Goal: Use online tool/utility: Utilize a website feature to perform a specific function

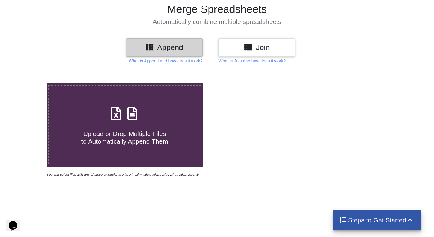
scroll to position [61, 0]
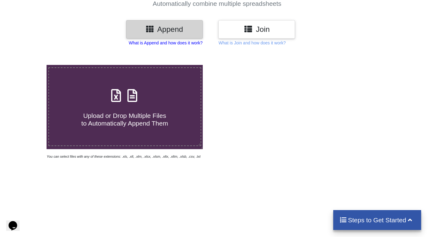
click at [165, 43] on p "What is Append and how does it work?" at bounding box center [166, 43] width 74 height 6
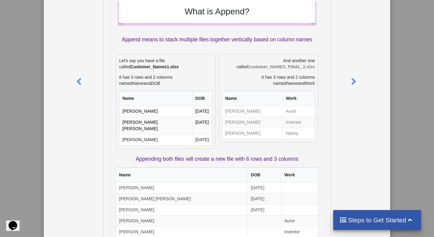
scroll to position [0, 0]
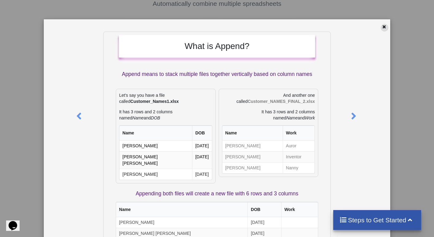
click at [383, 28] on icon at bounding box center [384, 26] width 5 height 4
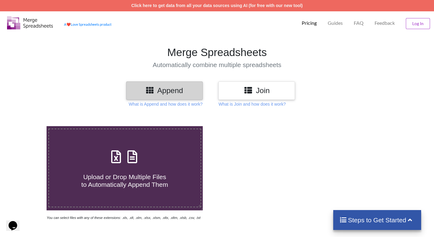
click at [259, 89] on h3 "Join" at bounding box center [256, 90] width 67 height 9
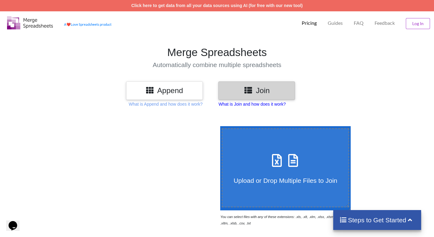
click at [203, 104] on p "What is Join and how does it work?" at bounding box center [166, 104] width 74 height 6
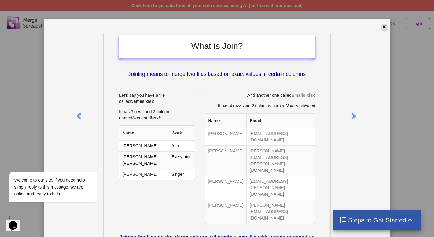
click at [382, 25] on icon at bounding box center [384, 26] width 5 height 4
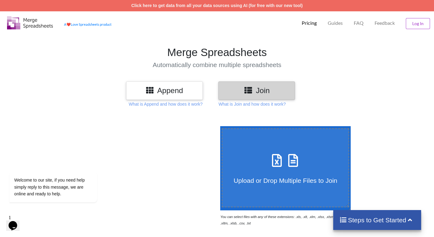
click at [182, 94] on h3 "Append" at bounding box center [164, 90] width 67 height 9
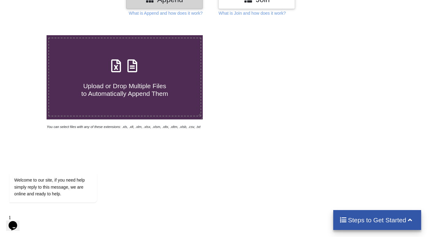
scroll to position [92, 0]
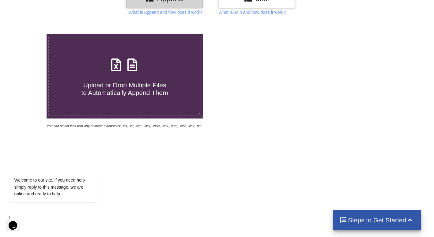
click at [158, 94] on span "Upload or Drop Multiple Files to Automatically Append Them" at bounding box center [124, 89] width 87 height 15
click at [29, 34] on input "Upload or Drop Multiple Files to Automatically Append Them" at bounding box center [29, 34] width 0 height 0
type input "C:\fakepath\5000573564 IW June - 95 Parts.xls"
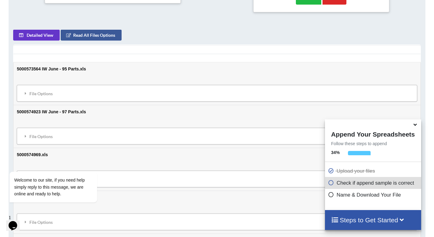
scroll to position [270, 0]
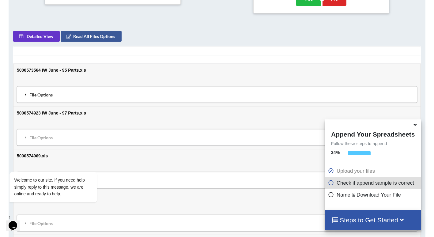
click at [45, 94] on div "File Options" at bounding box center [217, 94] width 397 height 13
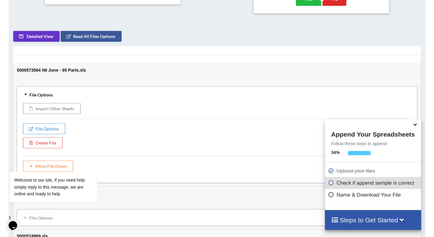
click at [44, 93] on div "File Options" at bounding box center [217, 94] width 397 height 13
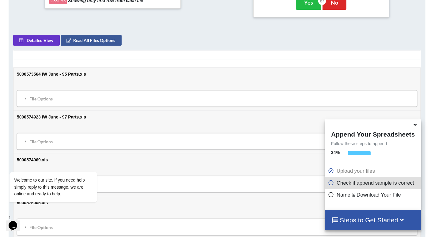
scroll to position [269, 0]
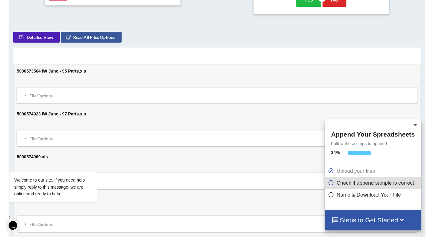
click at [39, 38] on button "Detailed View" at bounding box center [36, 37] width 47 height 11
click at [39, 38] on button "Sample View" at bounding box center [35, 37] width 45 height 11
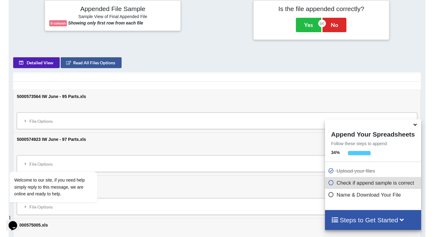
scroll to position [245, 0]
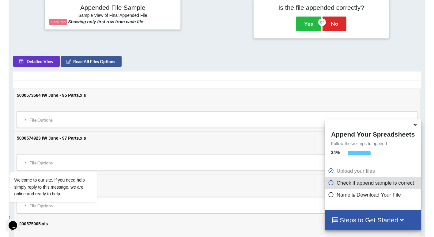
click at [390, 219] on h4 "Steps to Get Started" at bounding box center [373, 220] width 84 height 8
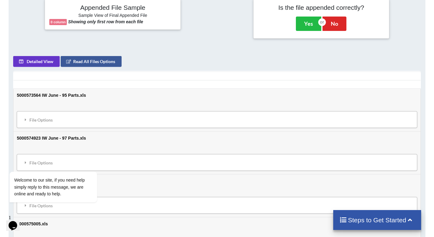
click at [390, 218] on h4 "Steps to Get Started" at bounding box center [378, 220] width 76 height 8
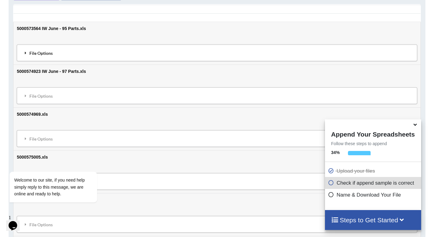
scroll to position [276, 0]
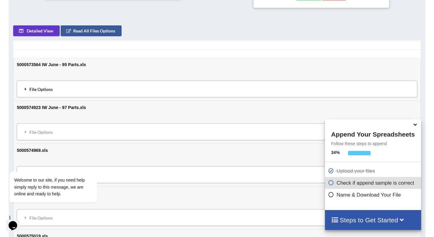
click at [34, 93] on div "File Options" at bounding box center [217, 89] width 397 height 13
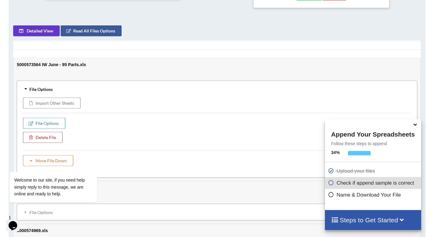
click at [50, 89] on div "File Options" at bounding box center [217, 89] width 397 height 13
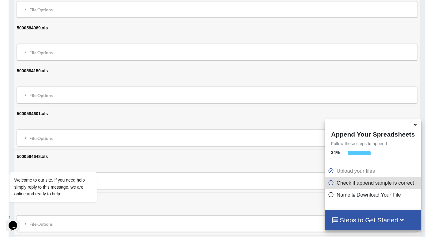
scroll to position [1864, 0]
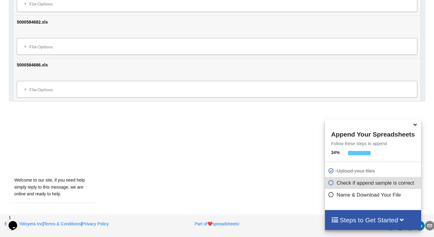
click at [416, 127] on icon at bounding box center [415, 124] width 6 height 6
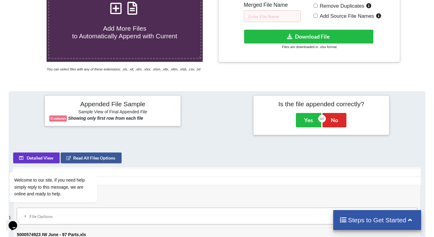
scroll to position [153, 0]
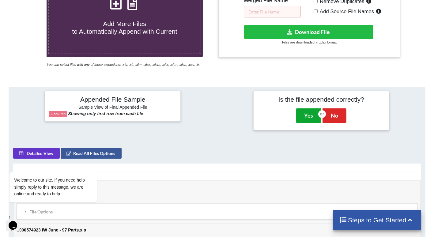
click at [310, 116] on button "Yes" at bounding box center [308, 116] width 25 height 14
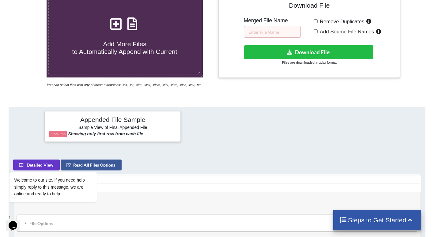
scroll to position [107, 0]
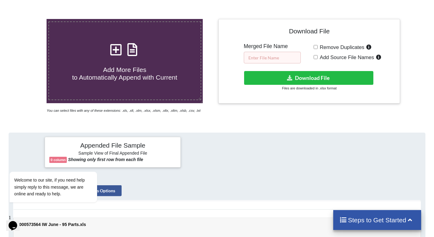
click at [285, 61] on input "text" at bounding box center [272, 58] width 57 height 12
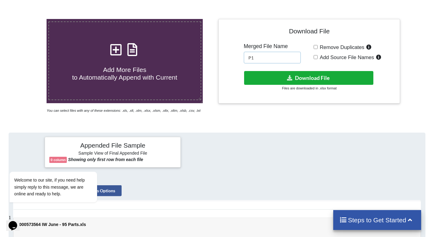
type input "P1"
click at [314, 78] on button "Download File" at bounding box center [308, 78] width 129 height 14
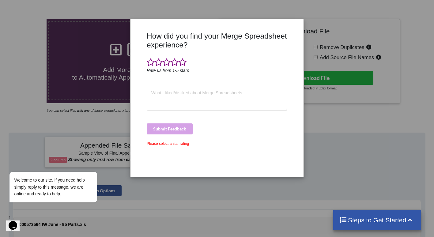
click at [375, 110] on div "How did you find your Merge Spreadsheet experience? Rate us from 1-5 stars Subm…" at bounding box center [217, 118] width 434 height 237
click at [8, 37] on div "How did you find your Merge Spreadsheet experience? Rate us from 1-5 stars Subm…" at bounding box center [217, 118] width 434 height 237
click at [308, 16] on div "How did you find your Merge Spreadsheet experience? Rate us from 1-5 stars Subm…" at bounding box center [217, 118] width 434 height 237
click at [148, 63] on span at bounding box center [151, 62] width 8 height 9
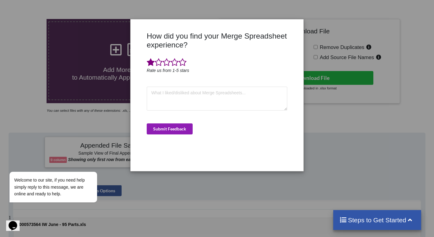
click at [181, 130] on button "Submit Feedback" at bounding box center [170, 129] width 46 height 11
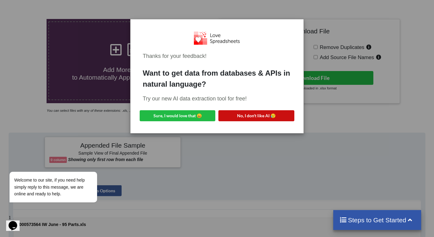
click at [293, 113] on button "No, I don't like AI 😥" at bounding box center [257, 115] width 76 height 11
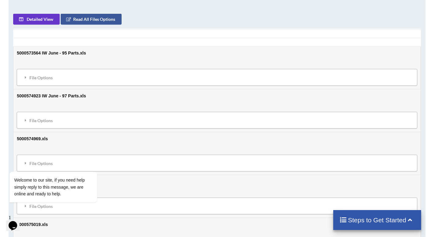
scroll to position [291, 0]
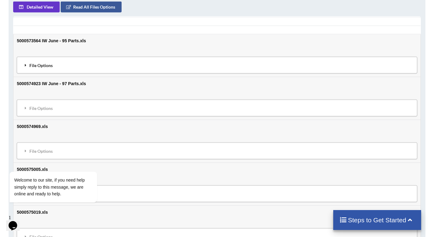
click at [48, 64] on div "File Options" at bounding box center [217, 65] width 397 height 13
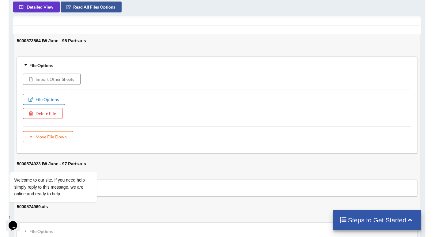
click at [53, 97] on button "File Options" at bounding box center [44, 99] width 42 height 11
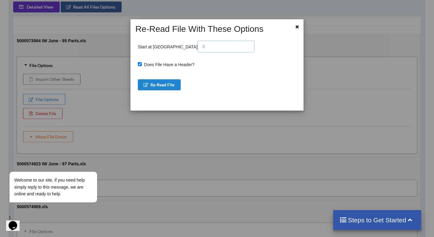
click at [198, 48] on input "text" at bounding box center [226, 47] width 57 height 12
click at [166, 64] on span "Does File Have a Header?" at bounding box center [168, 64] width 53 height 5
click at [142, 64] on input "Does File Have a Header?" at bounding box center [140, 64] width 4 height 4
click at [179, 63] on span "Does File Have a Header?" at bounding box center [168, 64] width 53 height 5
click at [142, 63] on input "Does File Have a Header?" at bounding box center [140, 64] width 4 height 4
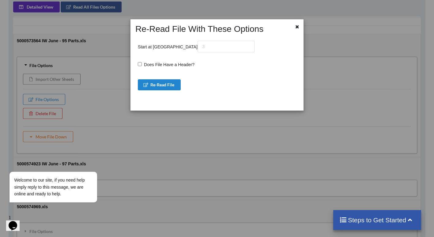
checkbox input "true"
click at [173, 83] on button "Re-Read File" at bounding box center [159, 84] width 43 height 11
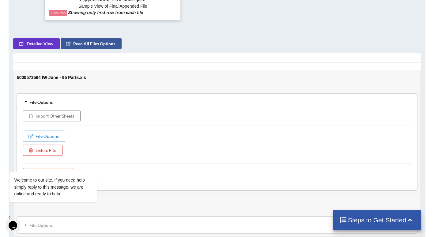
scroll to position [261, 0]
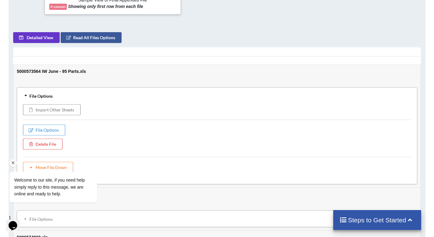
click at [61, 130] on div "Welcome to our site, if you need help simply reply to this message, we are onli…" at bounding box center [61, 161] width 110 height 93
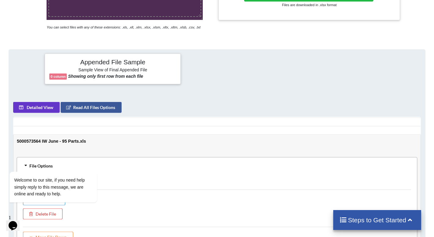
scroll to position [169, 0]
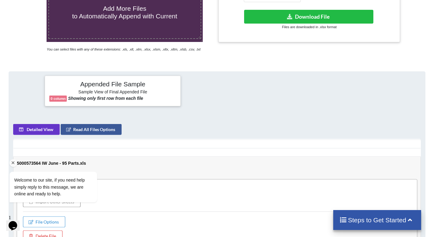
click at [46, 133] on div "Welcome to our site, if you need help simply reply to this message, we are onli…" at bounding box center [61, 161] width 110 height 93
click at [117, 131] on button "Read All Files Options" at bounding box center [91, 129] width 61 height 11
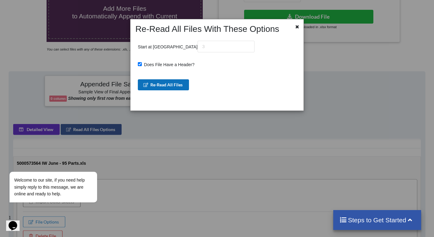
click at [169, 82] on button "Re-Read All Files" at bounding box center [163, 84] width 51 height 11
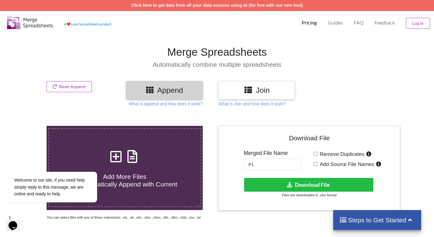
scroll to position [0, 0]
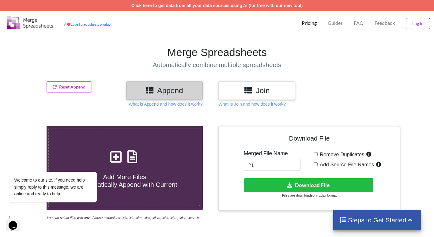
click at [249, 91] on icon at bounding box center [248, 90] width 9 height 8
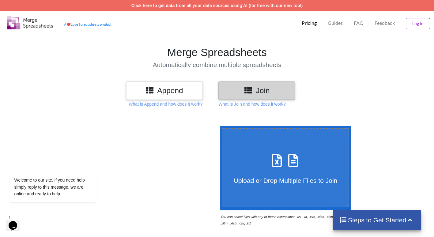
click at [177, 89] on h3 "Append" at bounding box center [164, 90] width 67 height 9
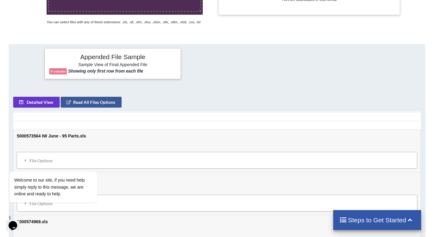
scroll to position [215, 0]
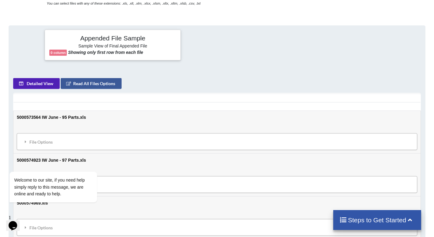
click at [41, 84] on button "Detailed View" at bounding box center [36, 83] width 47 height 11
click at [42, 84] on button "Sample View" at bounding box center [35, 83] width 45 height 11
click at [43, 141] on div "Welcome to our site, if you need help simply reply to this message, we are onli…" at bounding box center [61, 161] width 110 height 93
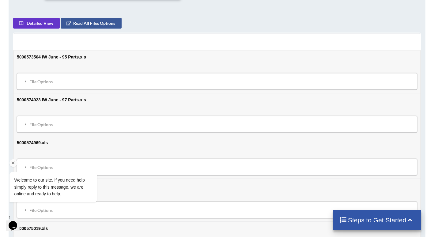
scroll to position [276, 0]
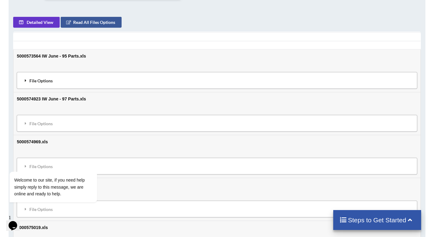
click at [47, 79] on div "File Options" at bounding box center [217, 80] width 397 height 13
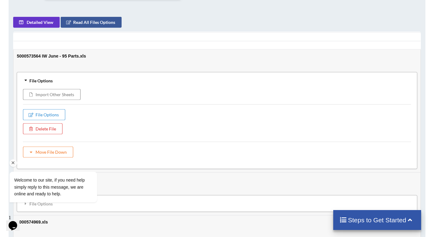
click at [55, 116] on div "Welcome to our site, if you need help simply reply to this message, we are onli…" at bounding box center [61, 161] width 110 height 93
click at [50, 114] on button "File Options" at bounding box center [44, 114] width 42 height 11
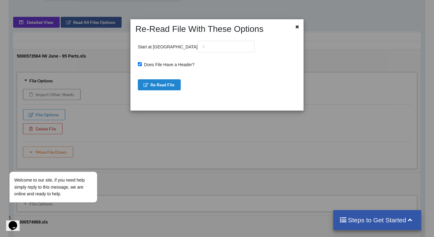
click at [153, 67] on span "Does File Have a Header?" at bounding box center [168, 64] width 53 height 5
click at [142, 66] on input "Does File Have a Header?" at bounding box center [140, 64] width 4 height 4
checkbox input "false"
click at [158, 83] on button "Re-Read File" at bounding box center [159, 84] width 43 height 11
